Goal: Transaction & Acquisition: Purchase product/service

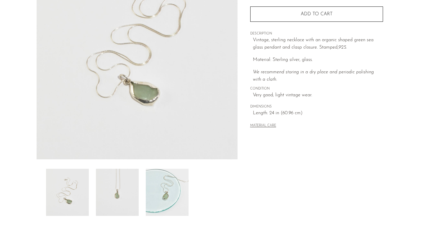
scroll to position [148, 0]
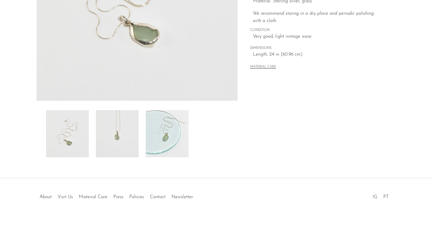
click at [103, 142] on img at bounding box center [117, 133] width 43 height 47
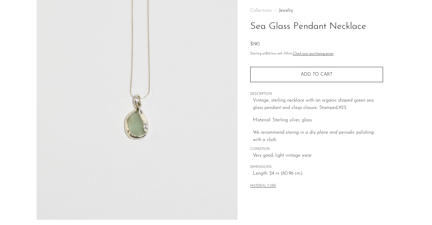
scroll to position [28, 0]
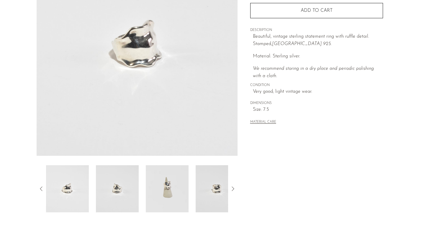
scroll to position [96, 0]
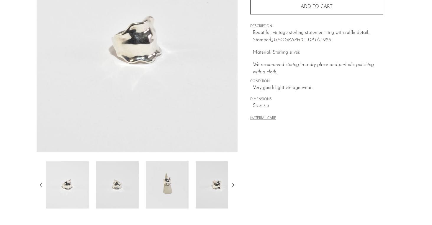
click at [230, 184] on icon at bounding box center [232, 185] width 7 height 7
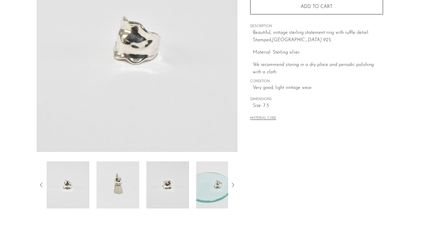
click at [230, 184] on icon at bounding box center [232, 185] width 7 height 7
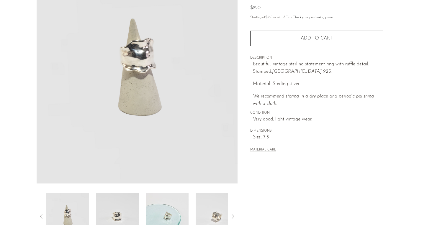
scroll to position [65, 0]
